Goal: Information Seeking & Learning: Learn about a topic

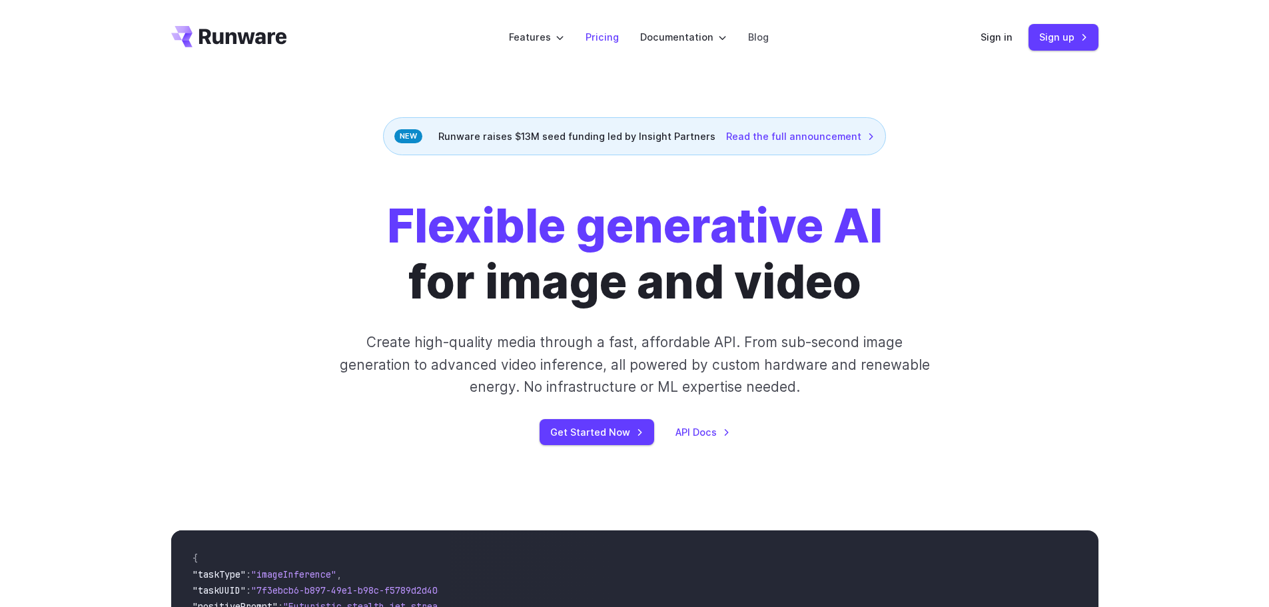
click at [602, 39] on link "Pricing" at bounding box center [602, 36] width 33 height 15
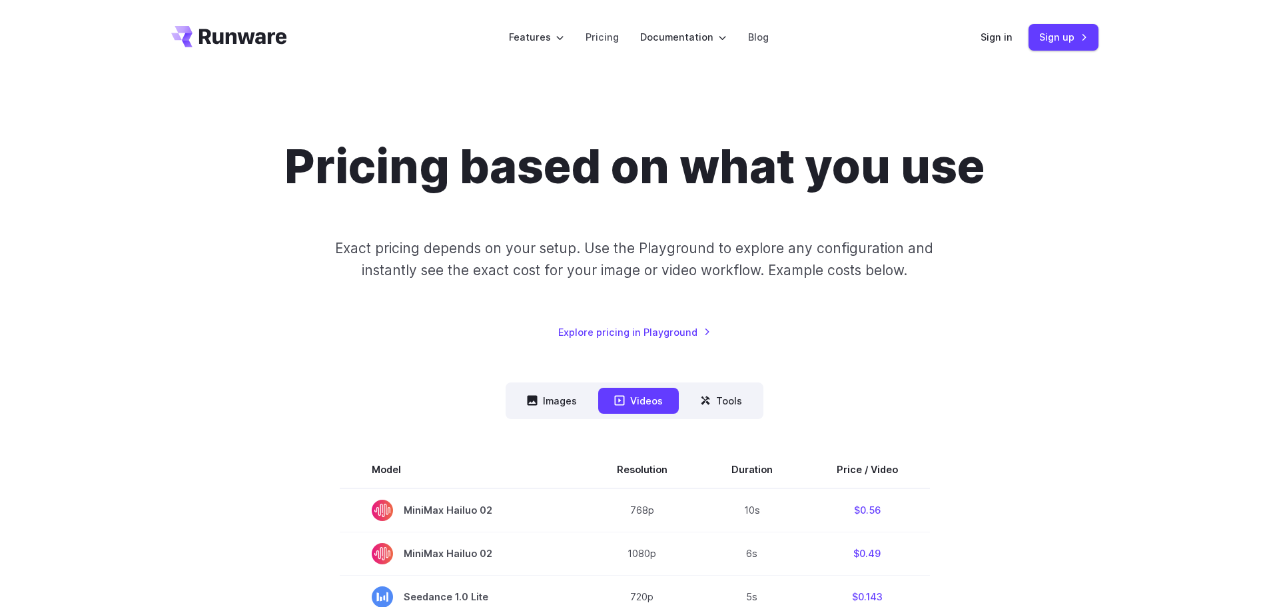
click at [197, 32] on icon "Go to /" at bounding box center [229, 36] width 116 height 21
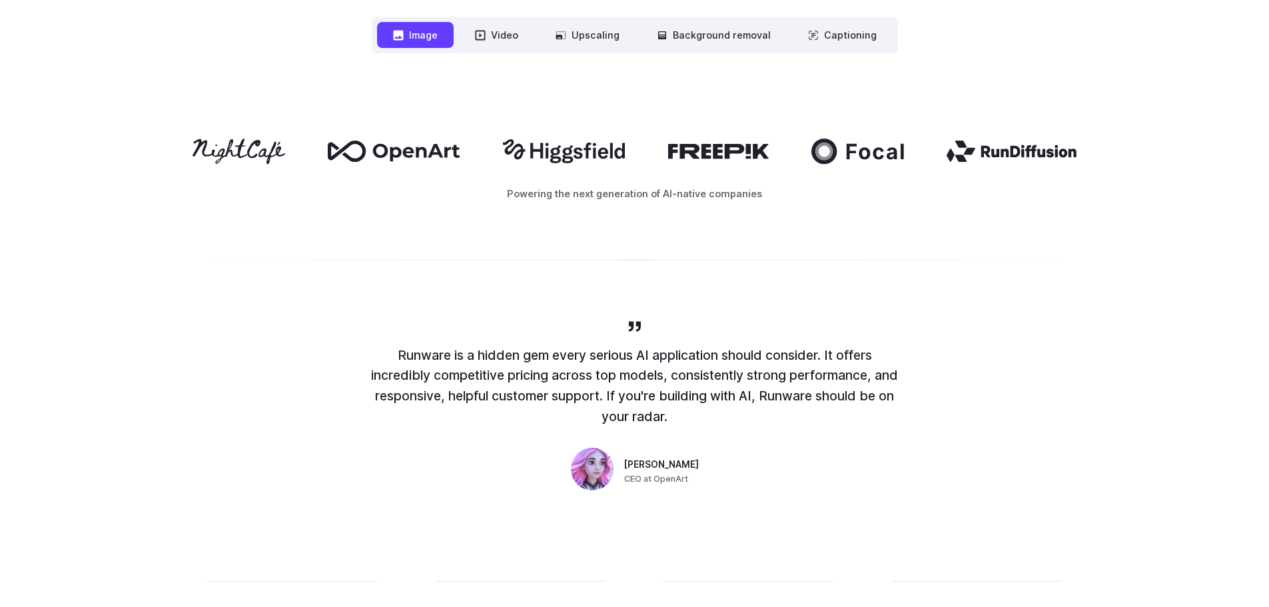
scroll to position [933, 0]
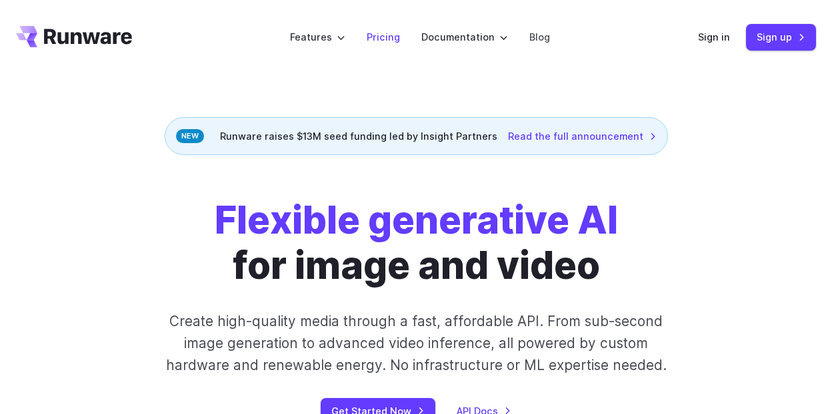
click at [384, 42] on link "Pricing" at bounding box center [382, 36] width 33 height 15
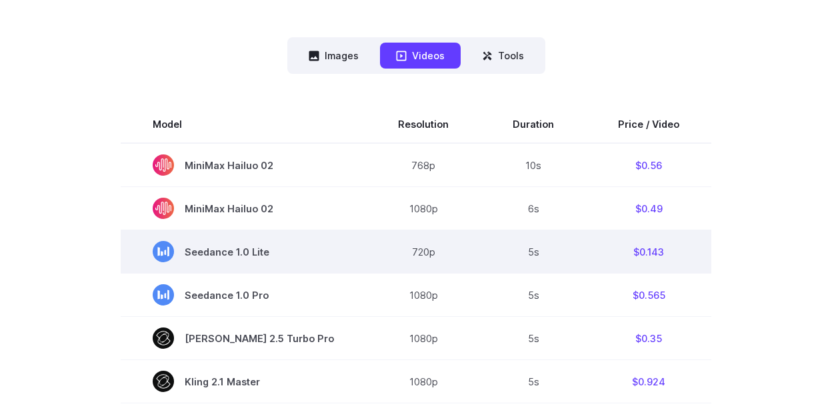
scroll to position [333, 0]
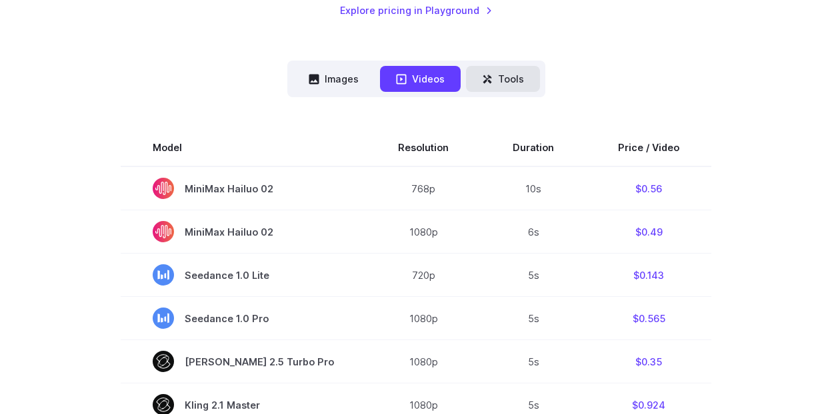
click at [524, 78] on button "Tools" at bounding box center [503, 79] width 74 height 26
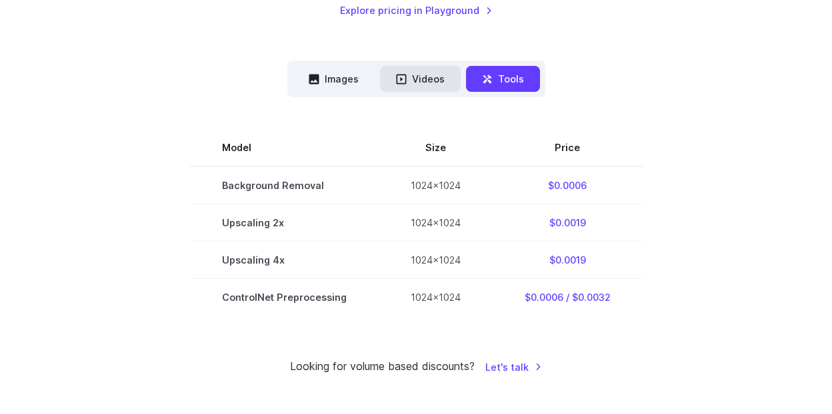
click at [437, 79] on button "Videos" at bounding box center [420, 79] width 81 height 26
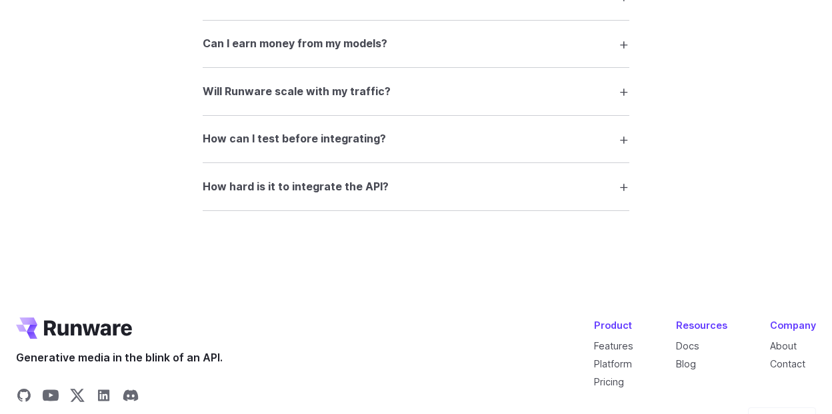
scroll to position [2891, 0]
